Goal: Information Seeking & Learning: Learn about a topic

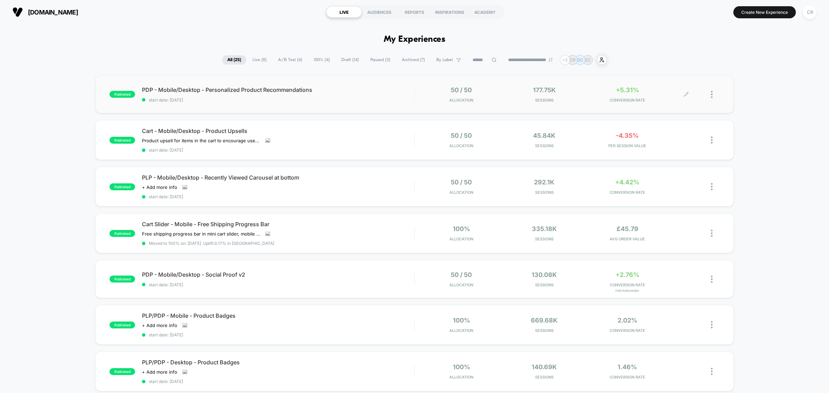
click at [604, 87] on div "+5.31% CONVERSION RATE" at bounding box center [627, 94] width 79 height 16
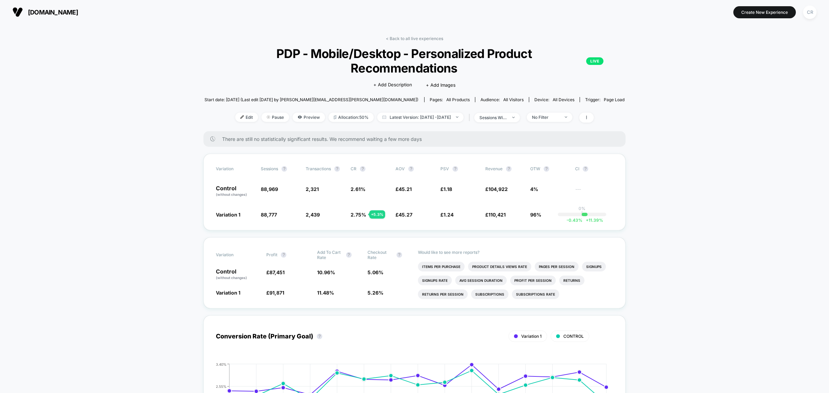
click at [68, 11] on span "[DOMAIN_NAME]" at bounding box center [53, 12] width 50 height 7
